Goal: Transaction & Acquisition: Purchase product/service

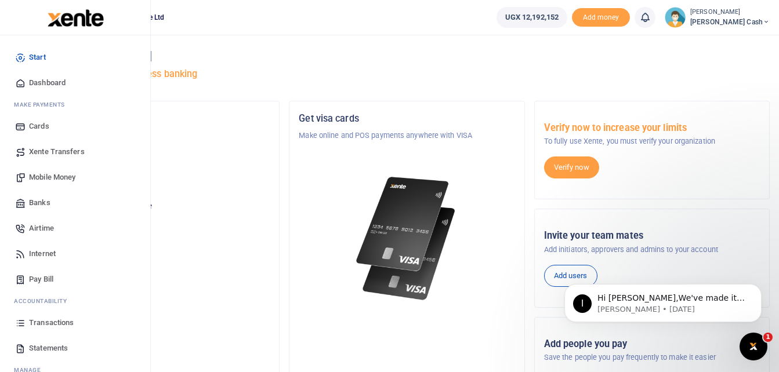
click at [72, 175] on span "Mobile Money" at bounding box center [52, 178] width 46 height 12
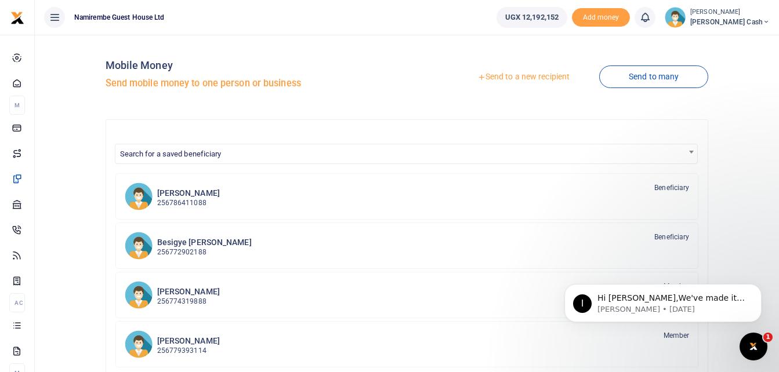
click at [519, 79] on link "Send to a new recipient" at bounding box center [523, 77] width 151 height 21
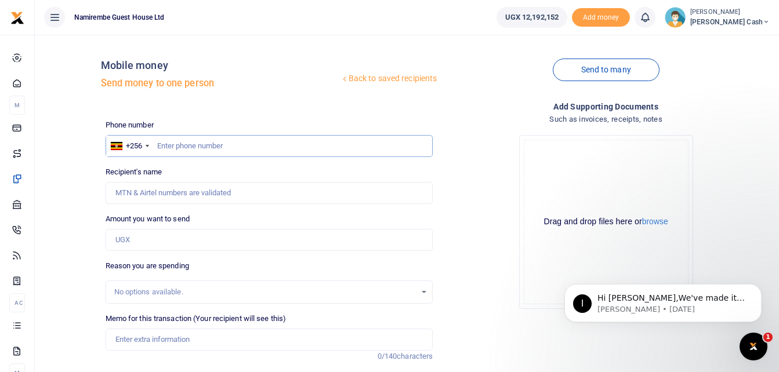
click at [160, 149] on input "text" at bounding box center [270, 146] width 328 height 22
type input "070419916"
click at [137, 193] on input "Recipient's name" at bounding box center [270, 193] width 328 height 22
click at [208, 142] on input "070419916" at bounding box center [270, 146] width 328 height 22
click at [153, 238] on input "Amount you want to send" at bounding box center [270, 240] width 328 height 22
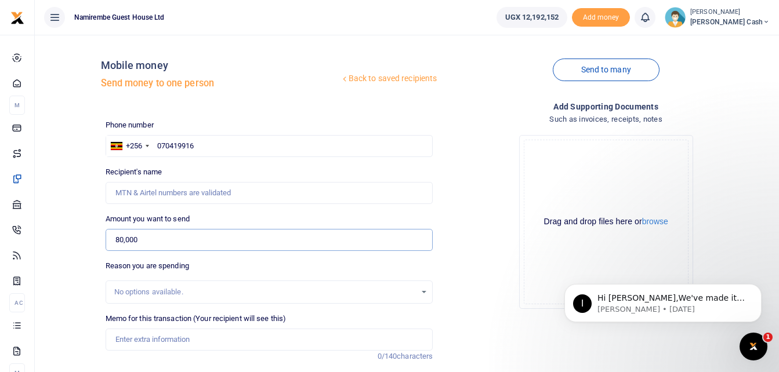
type input "80,000"
click at [117, 339] on input "Memo for this transaction (Your recipient will see this)" at bounding box center [270, 340] width 328 height 22
click at [132, 343] on input "Memo for this transaction (Your recipient will see this)" at bounding box center [270, 340] width 328 height 22
click at [200, 145] on input "070419916" at bounding box center [270, 146] width 328 height 22
type input "0788586206"
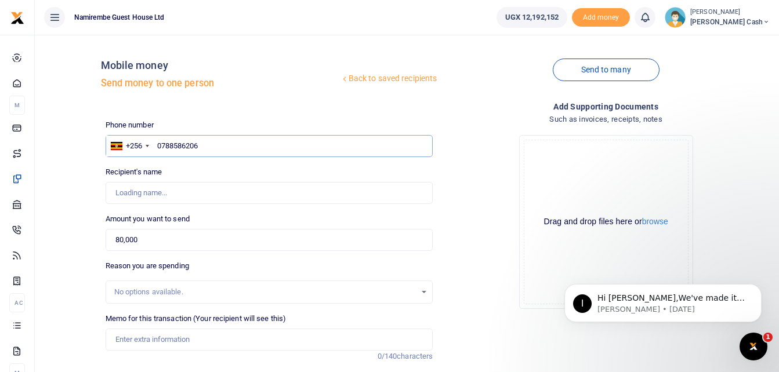
type input "Henry Luberenga"
type input "0788586206"
click at [128, 339] on input "Memo for this transaction (Your recipient will see this)" at bounding box center [270, 340] width 328 height 22
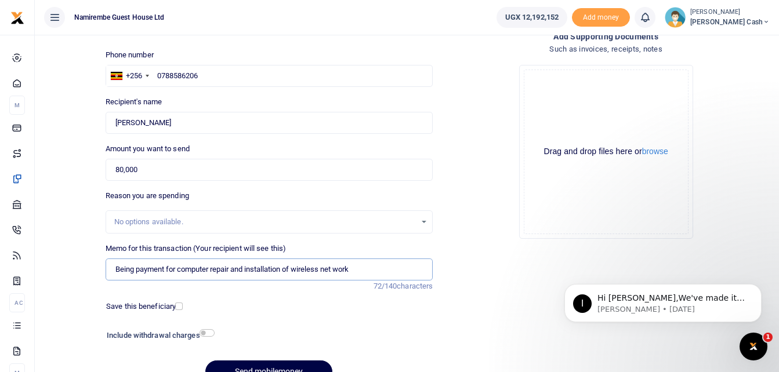
scroll to position [130, 0]
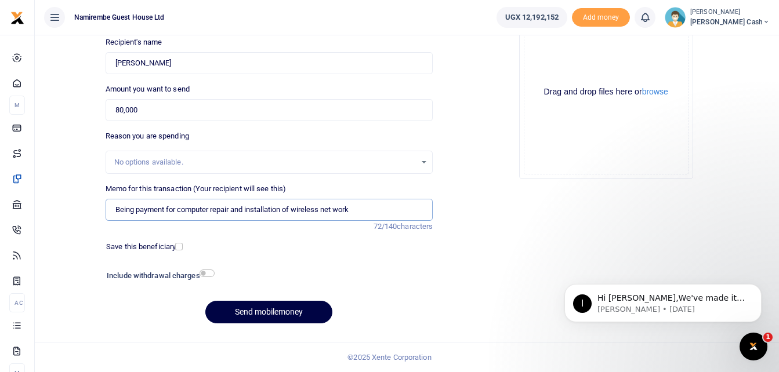
type input "Being payment for computer repair and installation of wireless net work"
click at [201, 272] on input "checkbox" at bounding box center [207, 274] width 15 height 8
checkbox input "true"
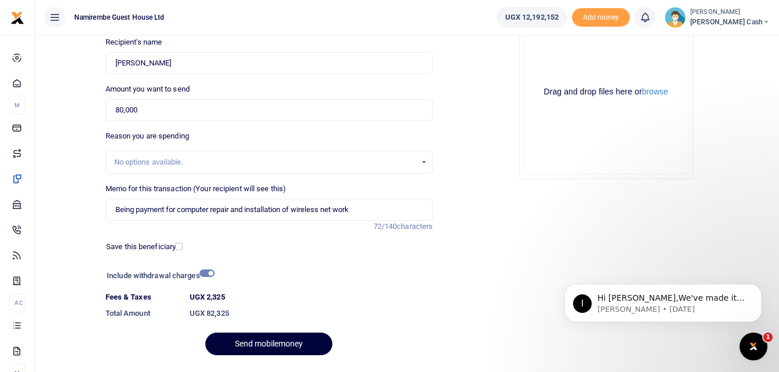
click at [263, 343] on button "Send mobilemoney" at bounding box center [268, 344] width 127 height 23
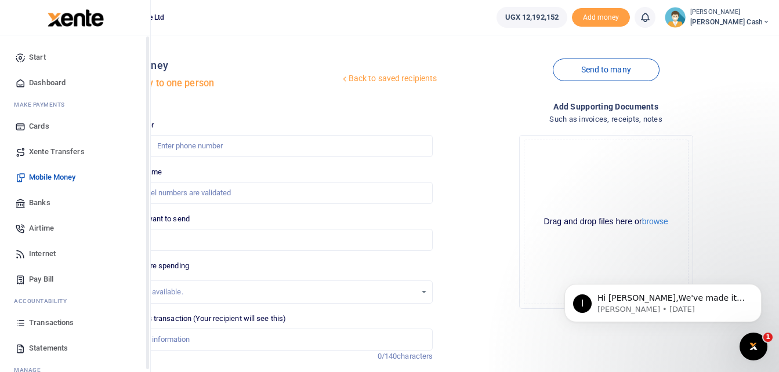
click at [66, 176] on span "Mobile Money" at bounding box center [52, 178] width 46 height 12
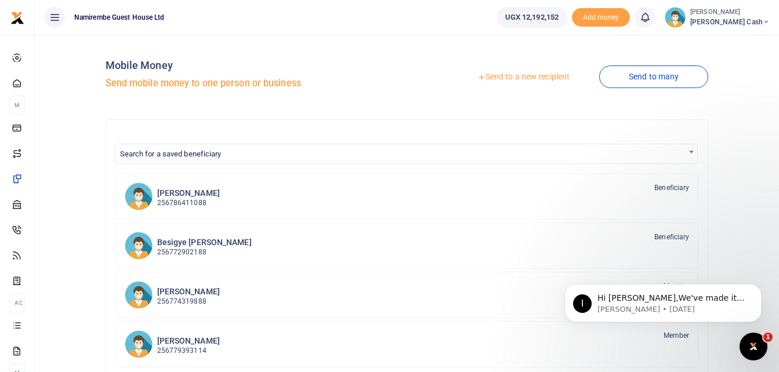
click at [547, 78] on link "Send to a new recipient" at bounding box center [523, 77] width 151 height 21
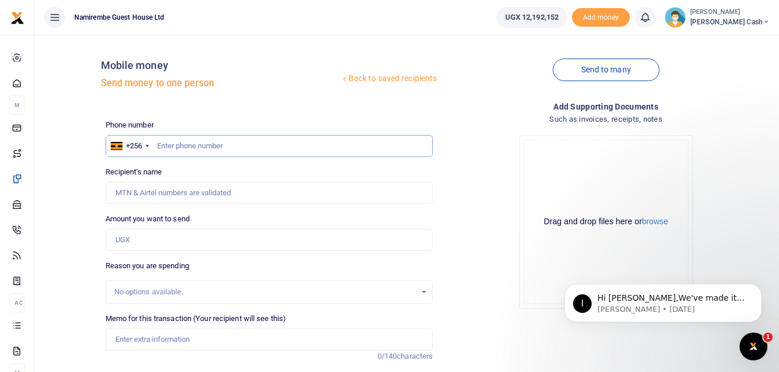
click at [156, 143] on input "text" at bounding box center [270, 146] width 328 height 22
type input "0789722264"
type input "Sarah Chimpaye"
type input "0789722264"
click at [129, 242] on input "Amount you want to send" at bounding box center [270, 240] width 328 height 22
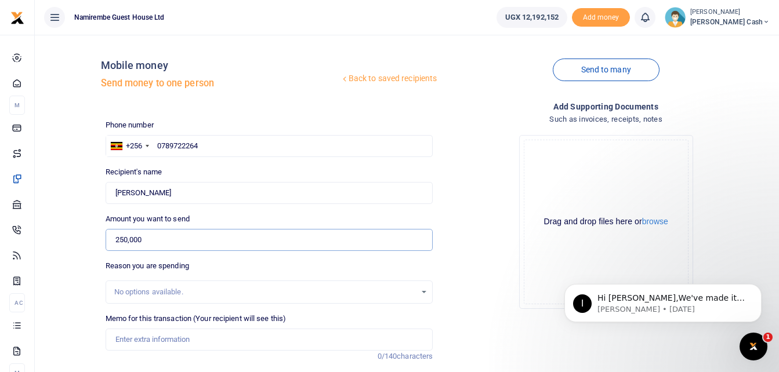
type input "250,000"
click at [126, 345] on input "Memo for this transaction (Your recipient will see this)" at bounding box center [270, 340] width 328 height 22
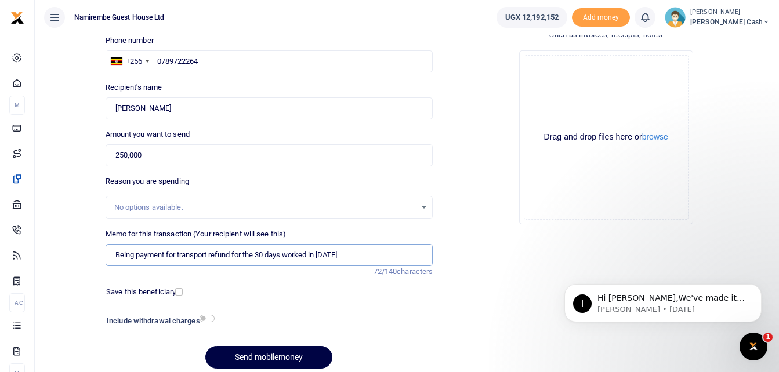
scroll to position [116, 0]
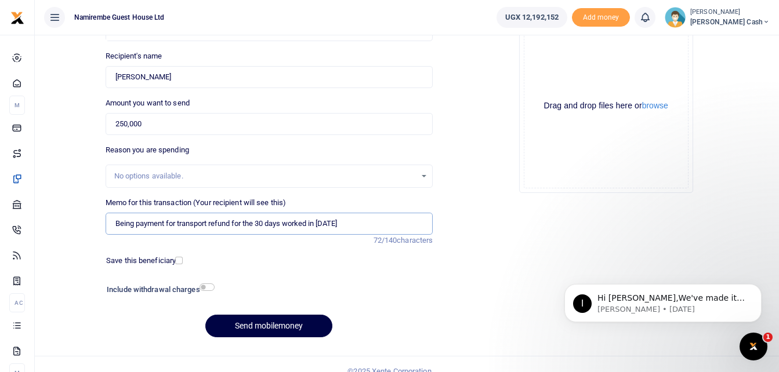
type input "Being payment for transport refund for the 30 days worked in august 2025"
click at [210, 286] on input "checkbox" at bounding box center [207, 288] width 15 height 8
checkbox input "true"
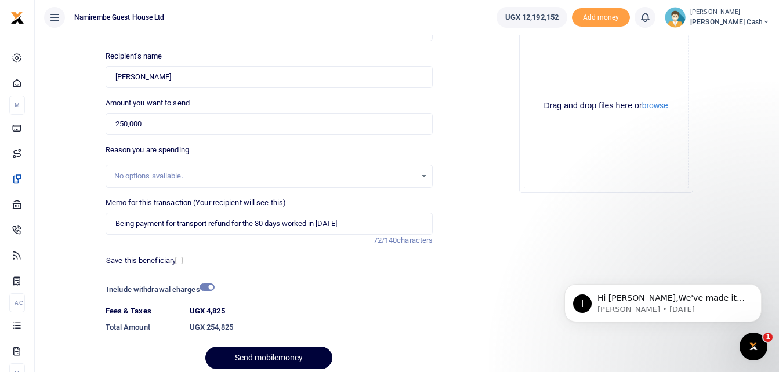
click at [266, 356] on button "Send mobilemoney" at bounding box center [268, 358] width 127 height 23
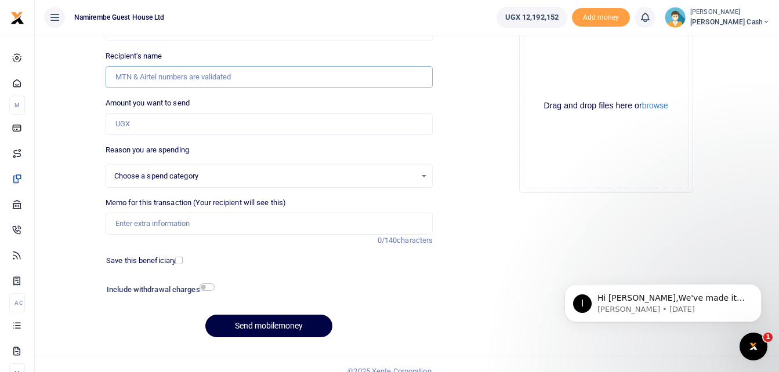
click at [120, 77] on input "Recipient's name" at bounding box center [270, 77] width 328 height 22
select select
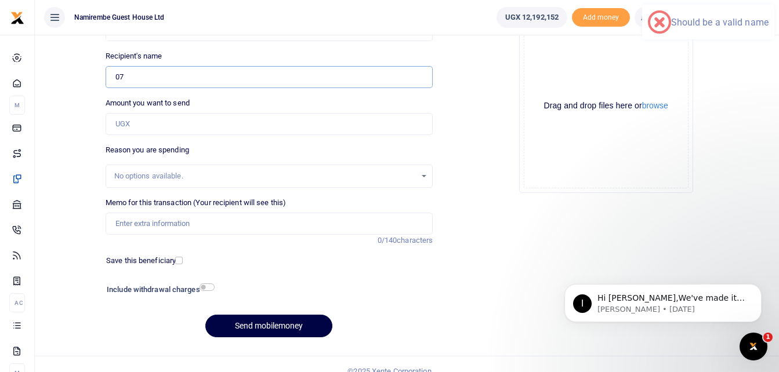
type input "0"
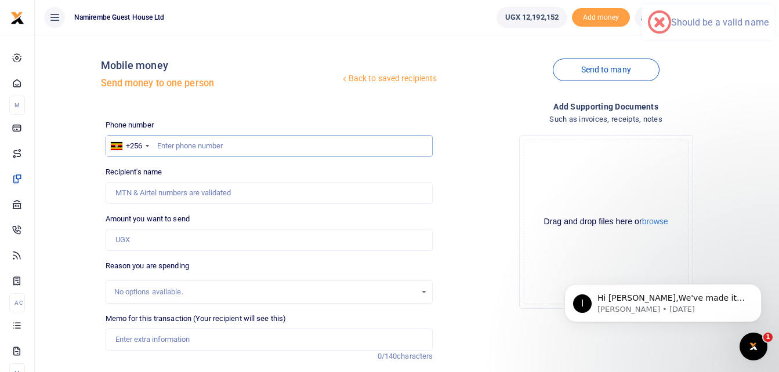
click at [167, 145] on input "text" at bounding box center [270, 146] width 328 height 22
type input "0782717492"
type input "Serugende Felix"
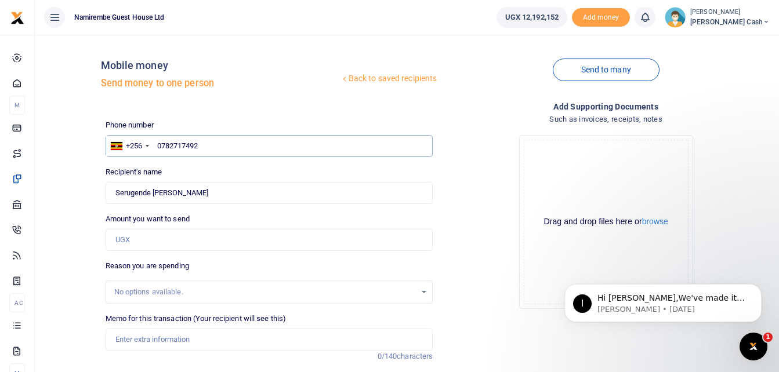
type input "0782717492"
click at [132, 240] on input "Amount you want to send" at bounding box center [270, 240] width 328 height 22
type input "330,000"
click at [133, 343] on input "Memo for this transaction (Your recipient will see this)" at bounding box center [270, 340] width 328 height 22
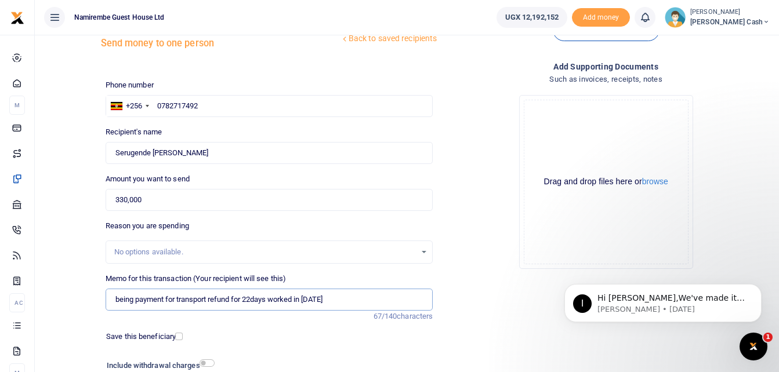
scroll to position [130, 0]
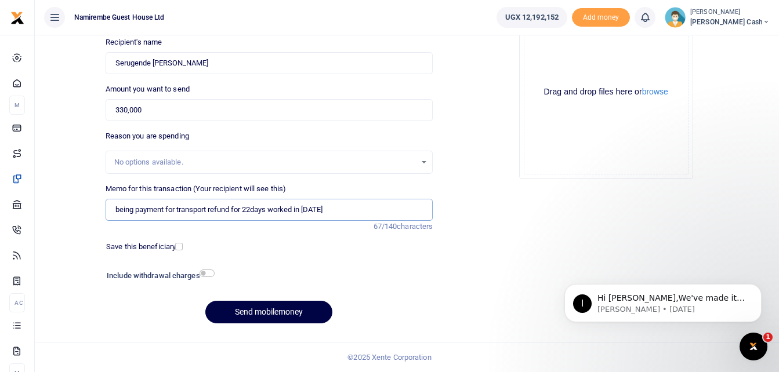
type input "being payment for transport refund for 22days worked in august 2025"
click at [211, 274] on input "checkbox" at bounding box center [207, 274] width 15 height 8
checkbox input "true"
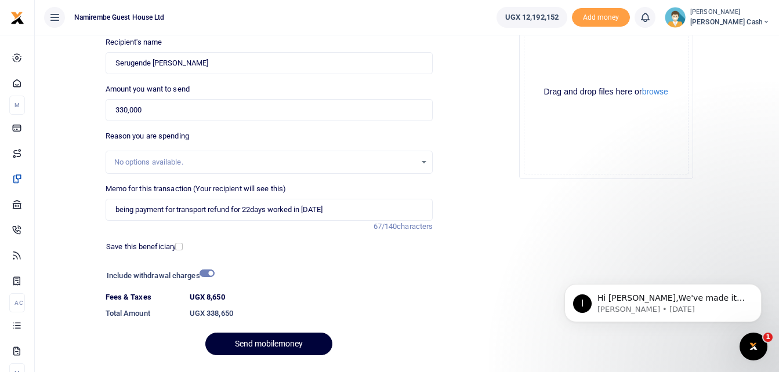
click at [272, 341] on button "Send mobilemoney" at bounding box center [268, 344] width 127 height 23
